Goal: Information Seeking & Learning: Learn about a topic

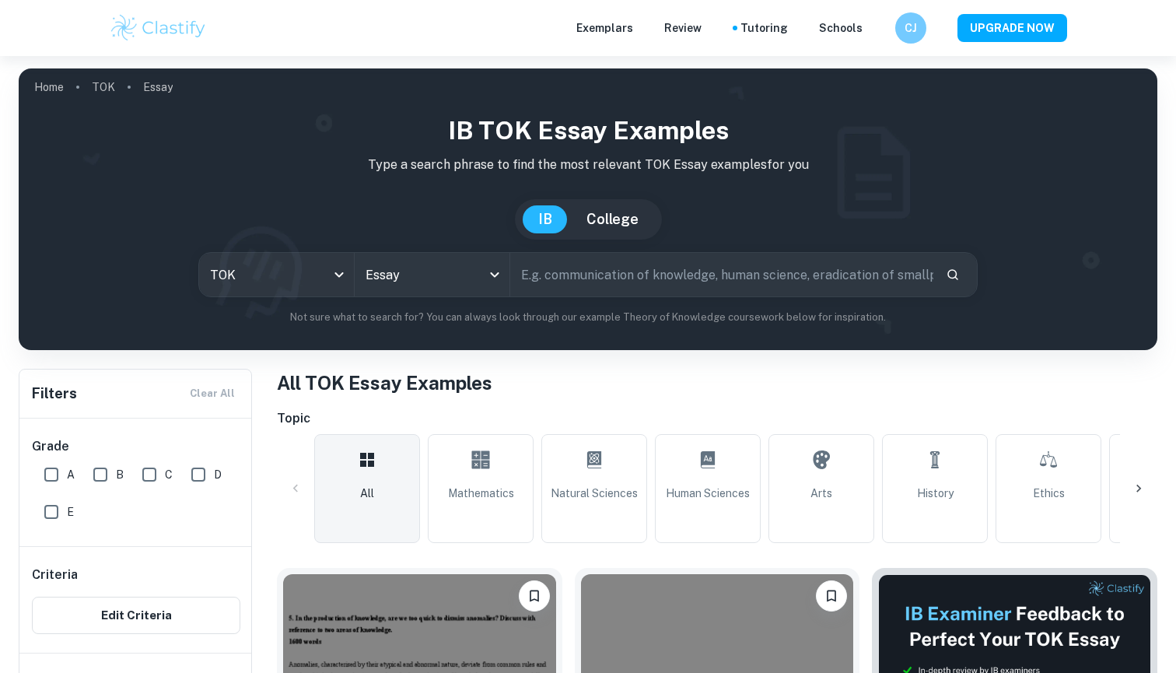
checkbox input "true"
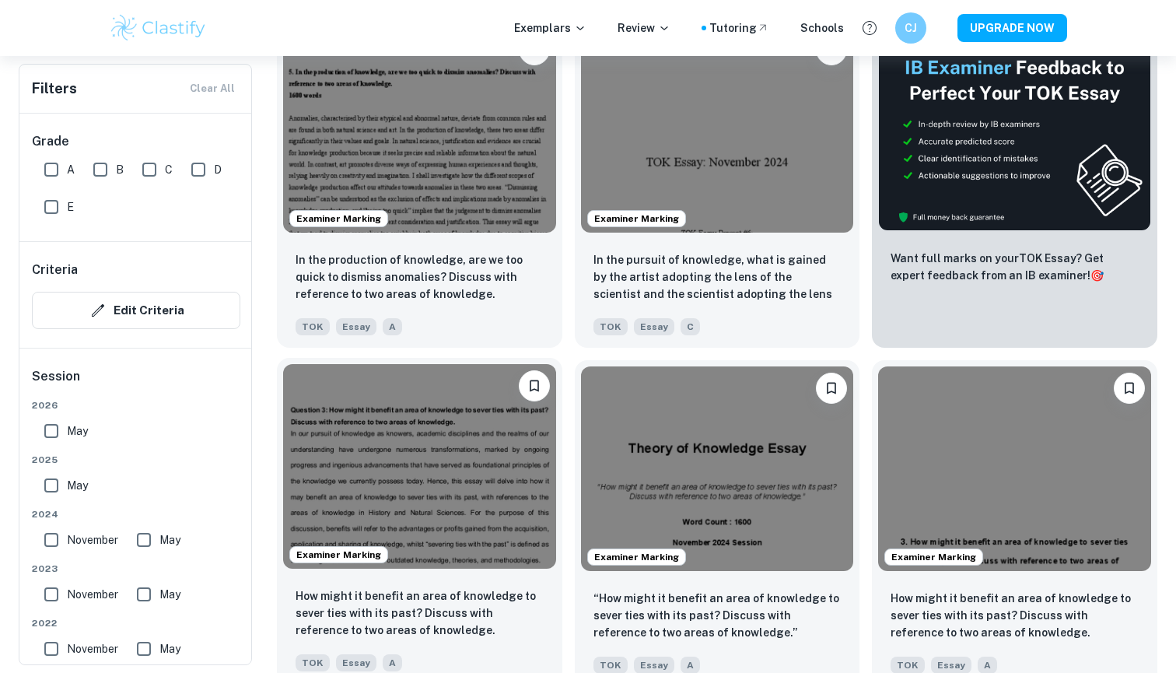
scroll to position [521, 0]
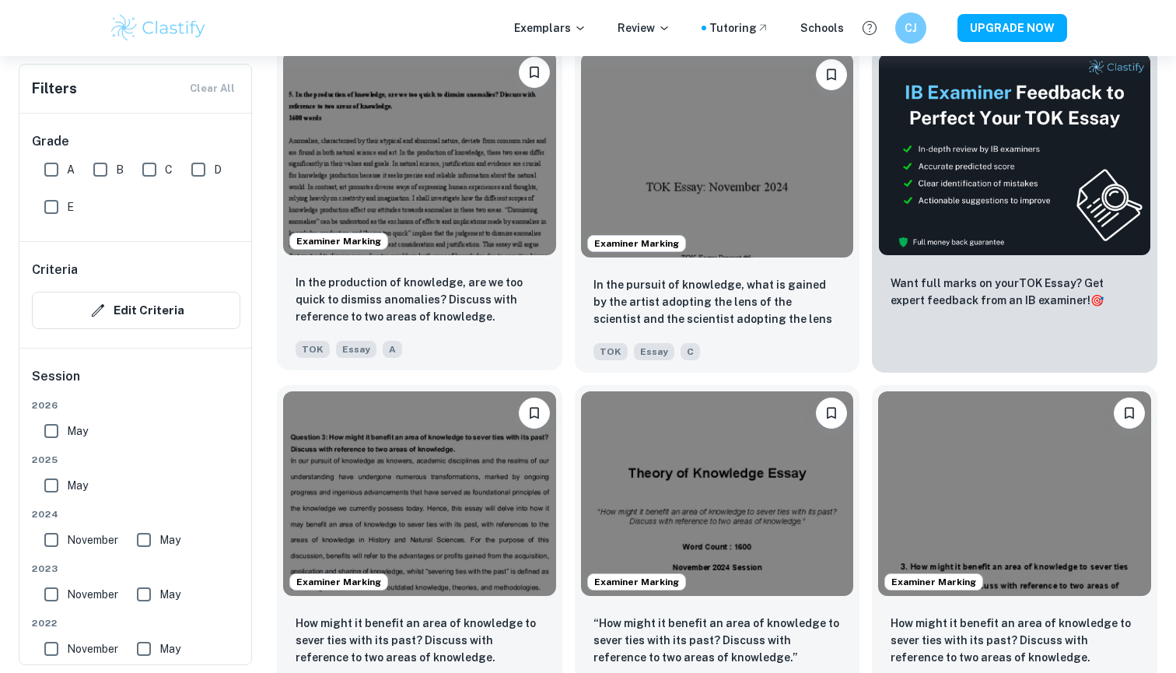
click at [419, 210] on img at bounding box center [419, 153] width 273 height 205
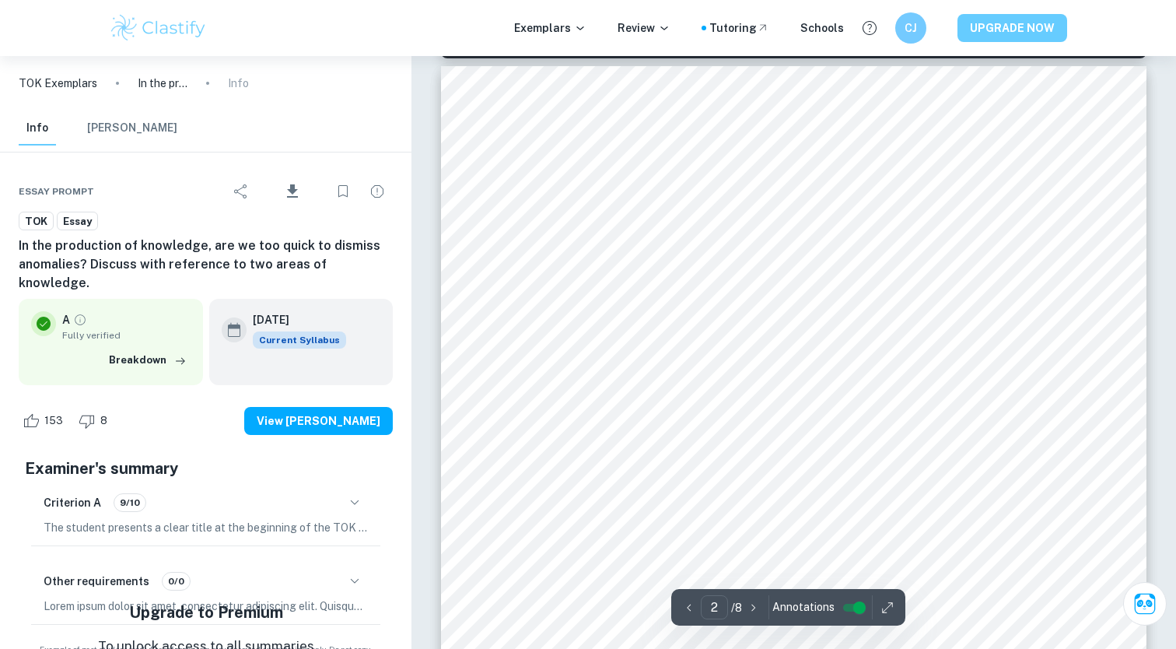
scroll to position [1029, 0]
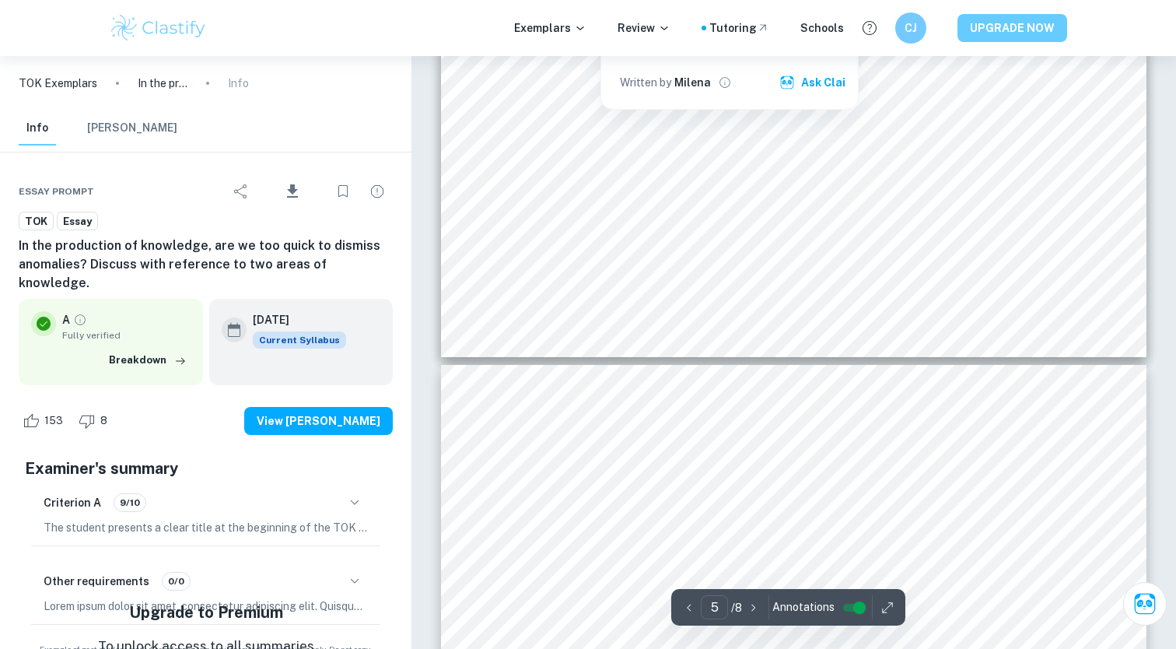
type input "6"
